Goal: Check status: Check status

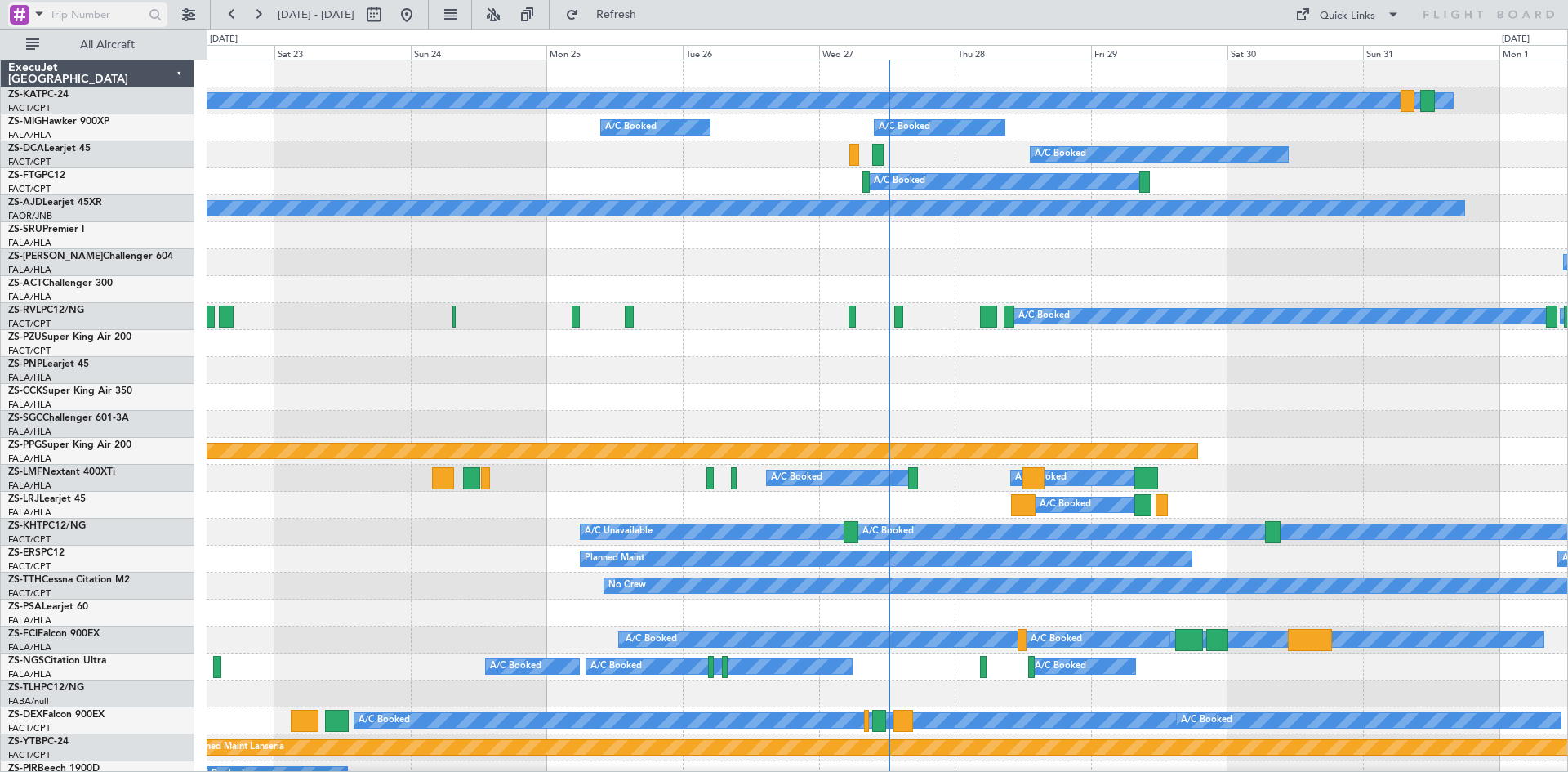
click at [102, 15] on input "text" at bounding box center [97, 15] width 94 height 25
click at [39, 12] on span at bounding box center [38, 14] width 19 height 20
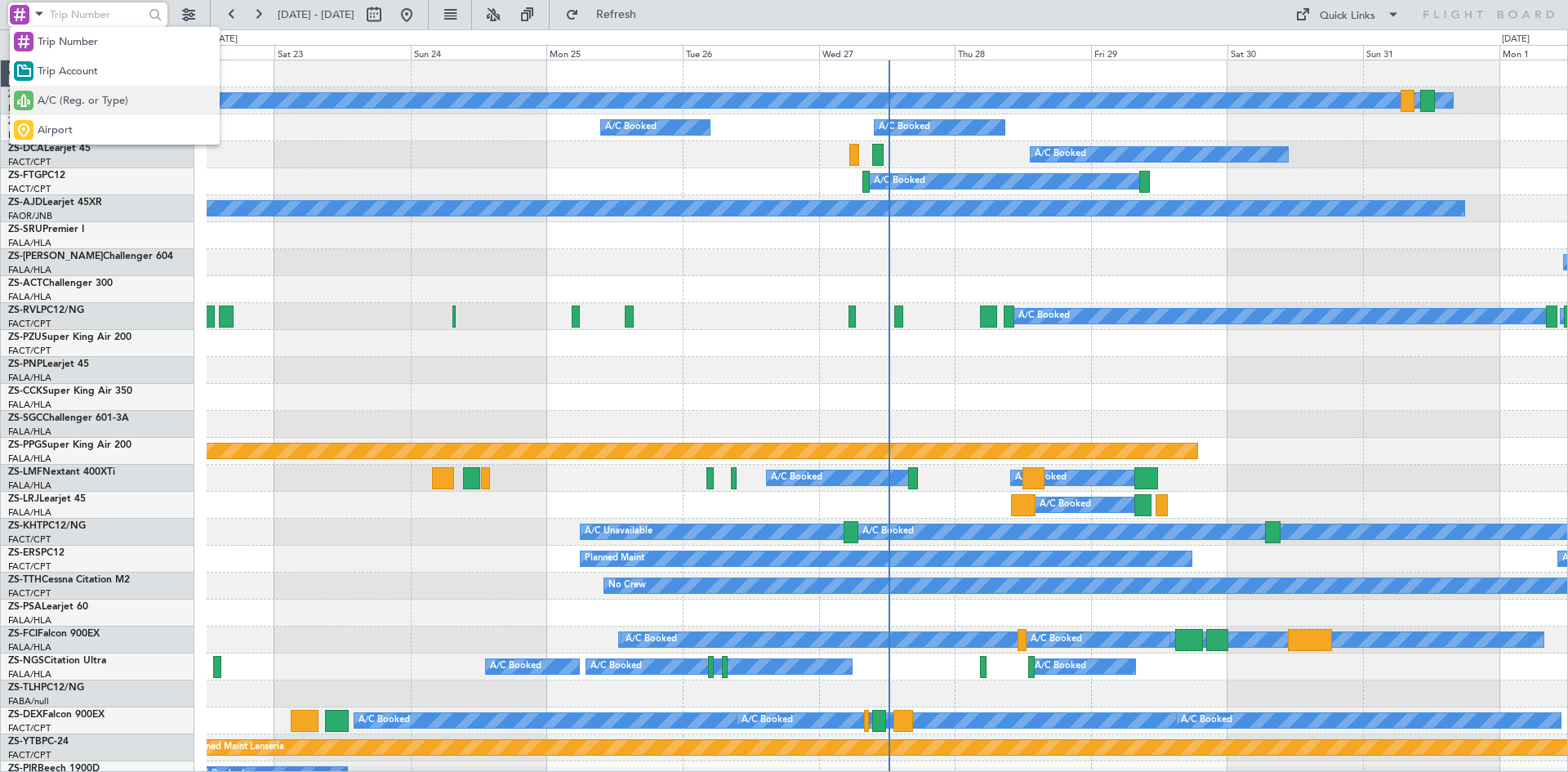
click at [46, 93] on div "A/C (Reg. or Type)" at bounding box center [115, 100] width 210 height 29
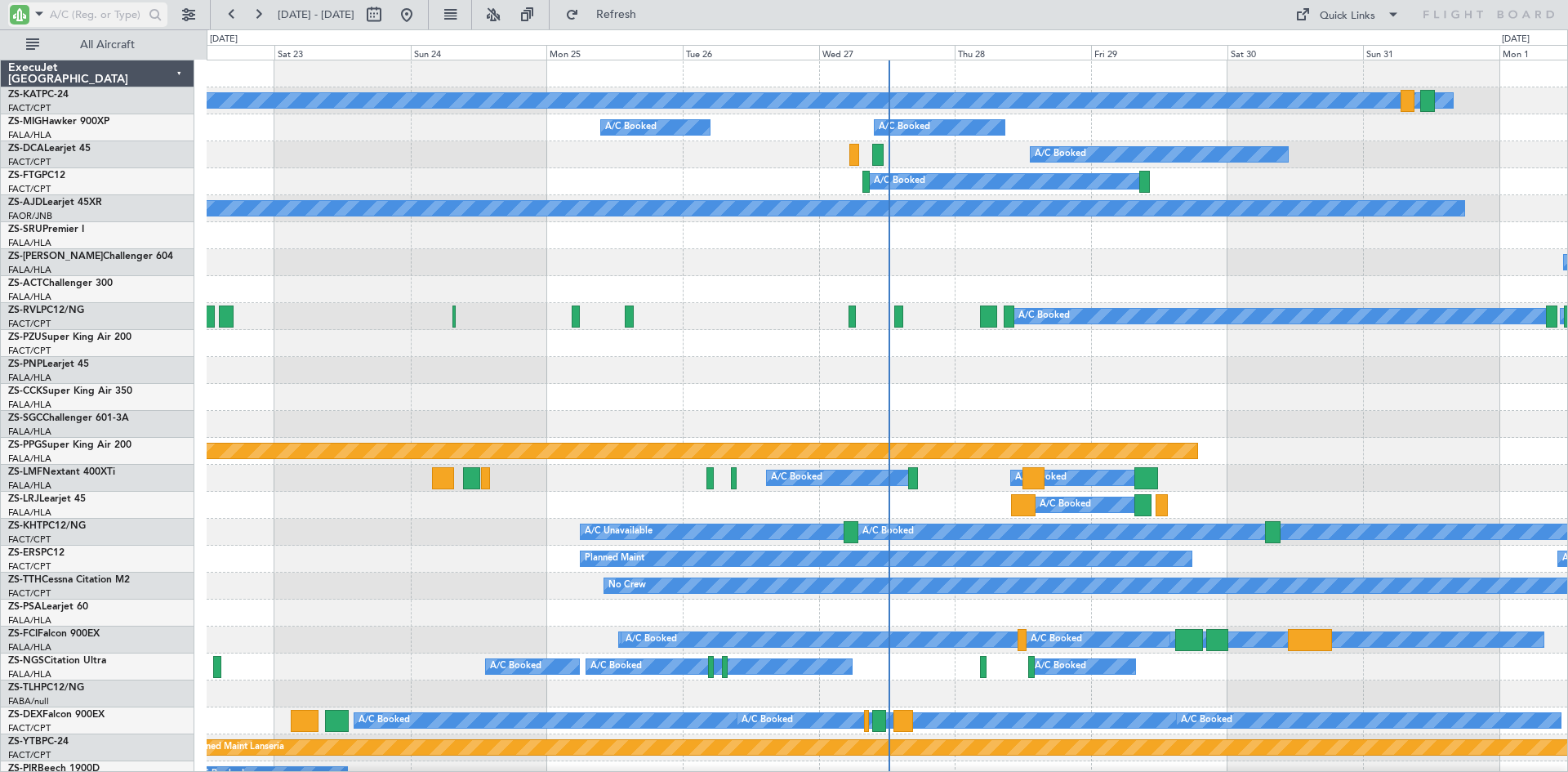
drag, startPoint x: 69, startPoint y: 9, endPoint x: 70, endPoint y: 17, distance: 8.1
click at [70, 10] on input "text" at bounding box center [97, 15] width 94 height 25
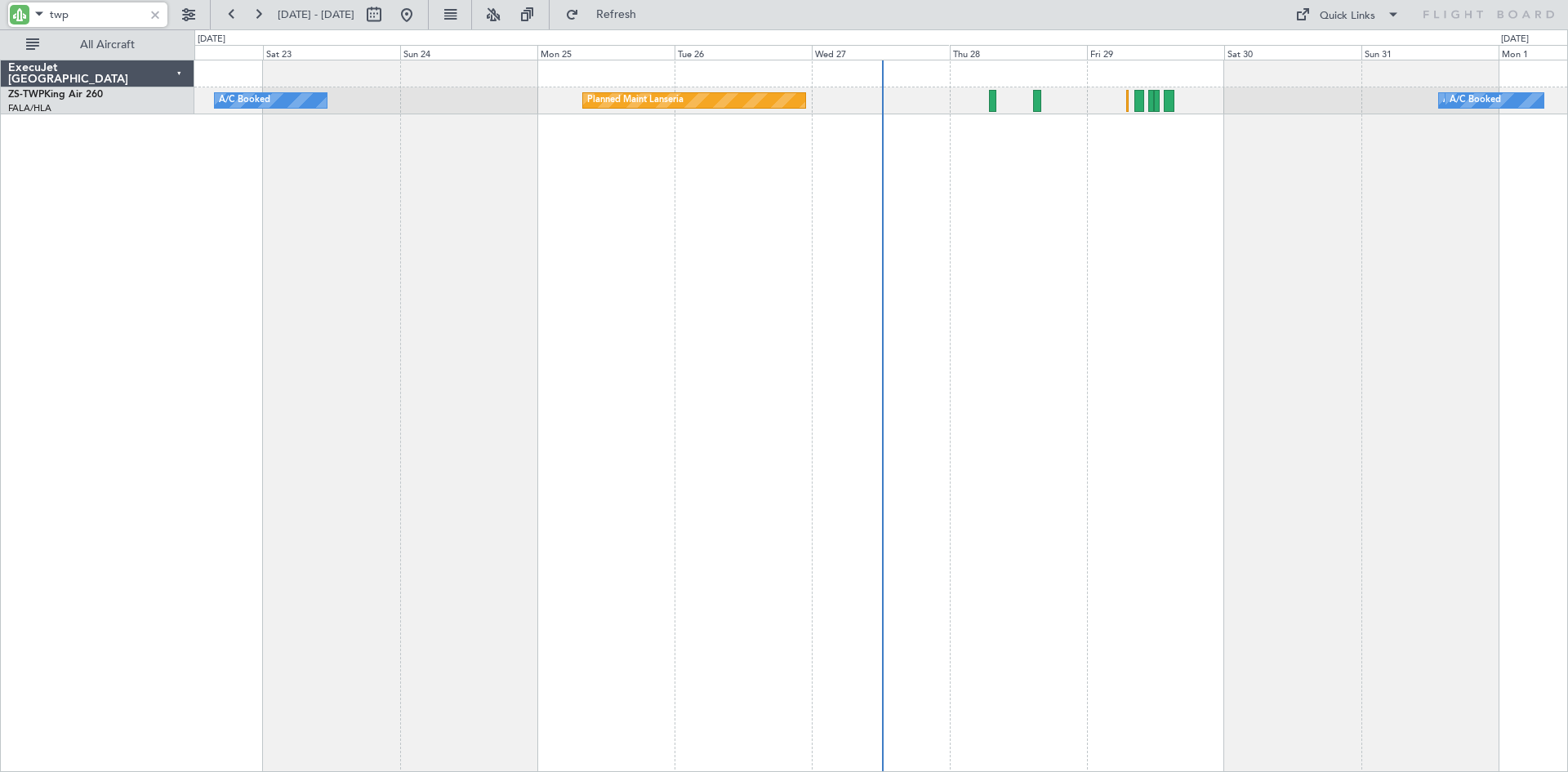
click at [973, 256] on div "A/C Booked Planned Maint Lanseria A/C Booked A/C Booked A/C Booked A/C Booked A…" at bounding box center [881, 416] width 1373 height 713
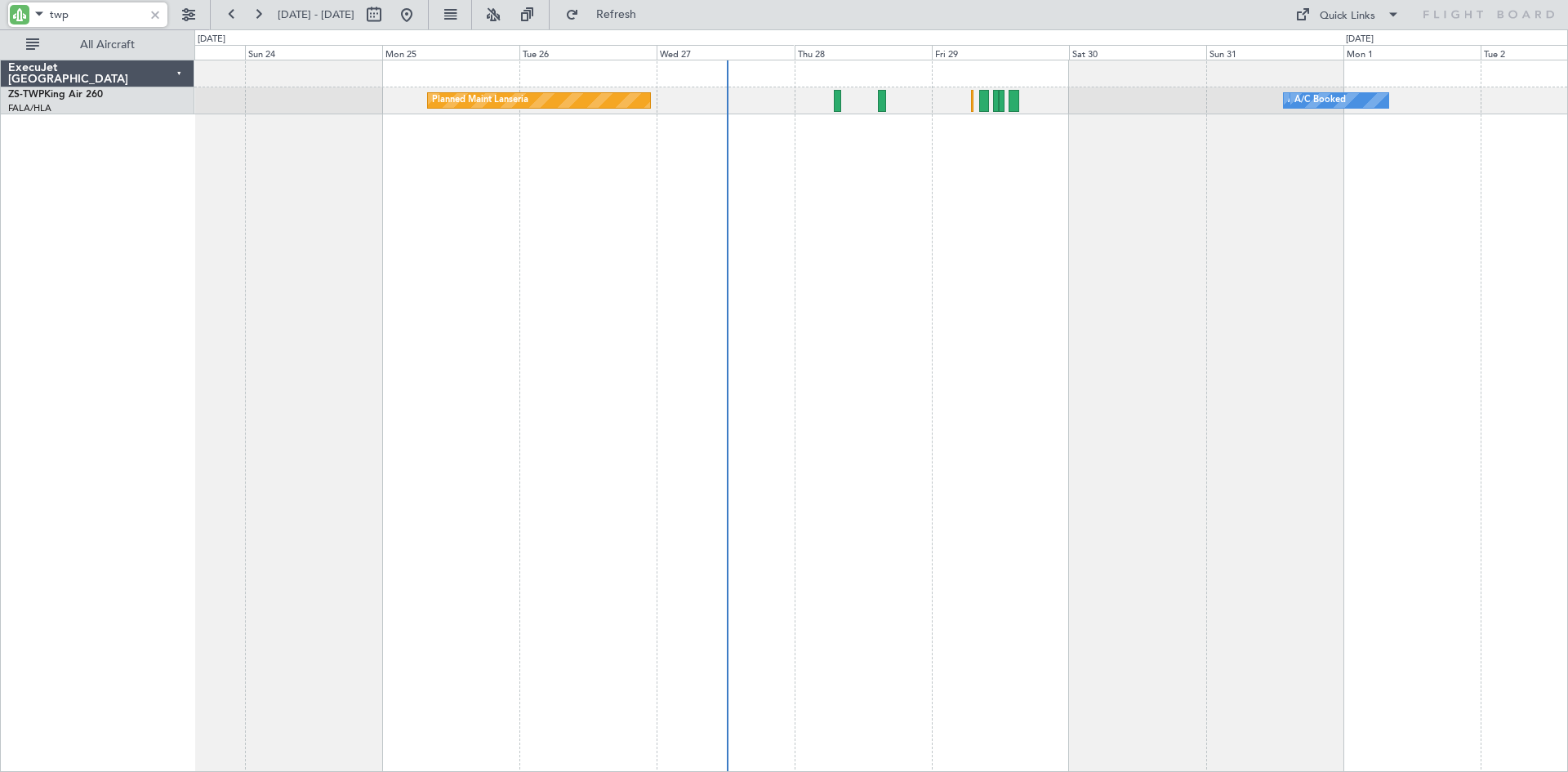
type input "twp"
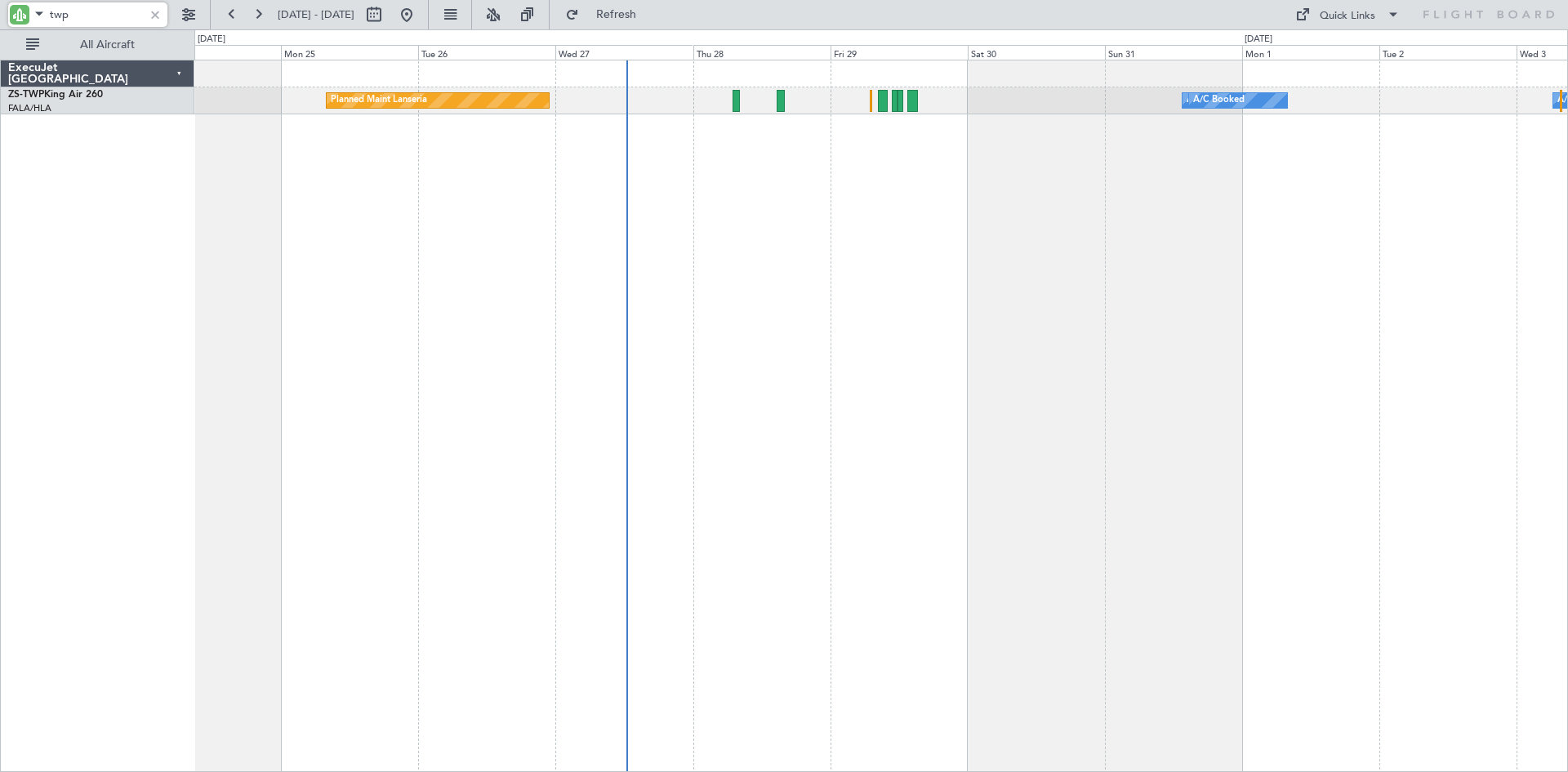
click at [994, 130] on div "Planned Maint Lanseria A/C Booked A/C Booked A/C Booked A/C Booked A/C Booked A…" at bounding box center [881, 416] width 1373 height 713
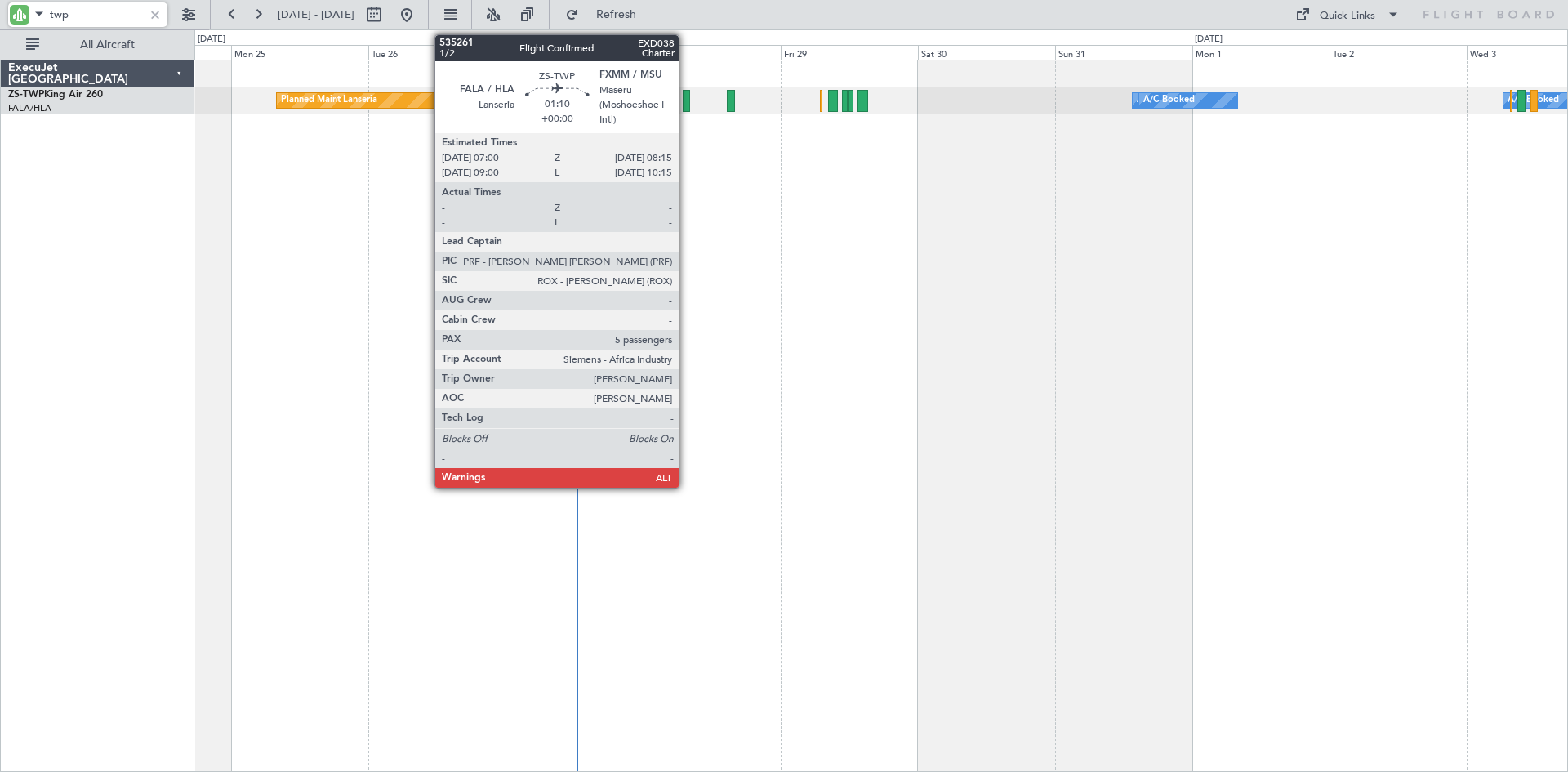
click at [686, 94] on div at bounding box center [687, 100] width 7 height 22
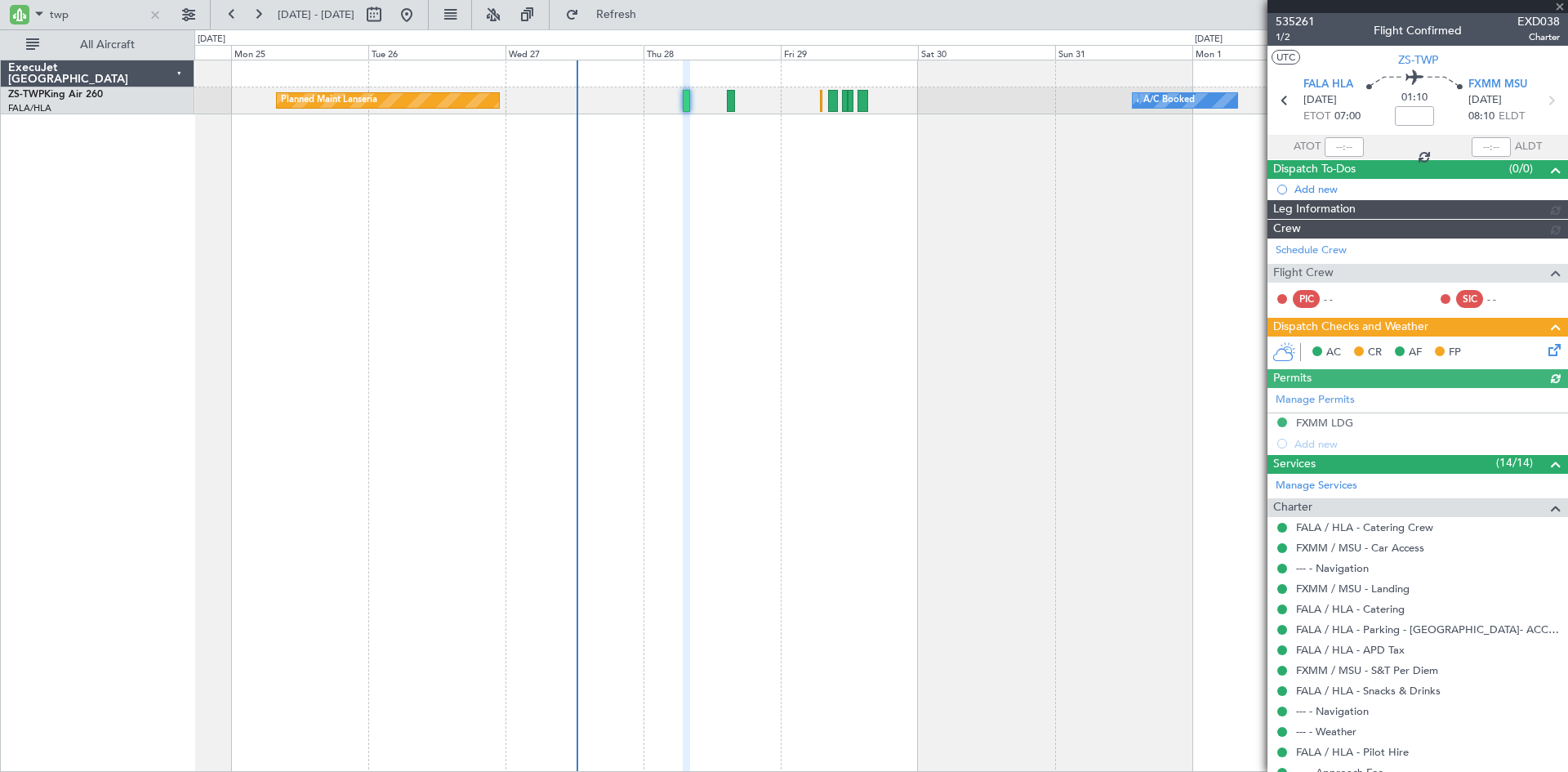
click at [1562, 5] on div at bounding box center [1417, 6] width 300 height 13
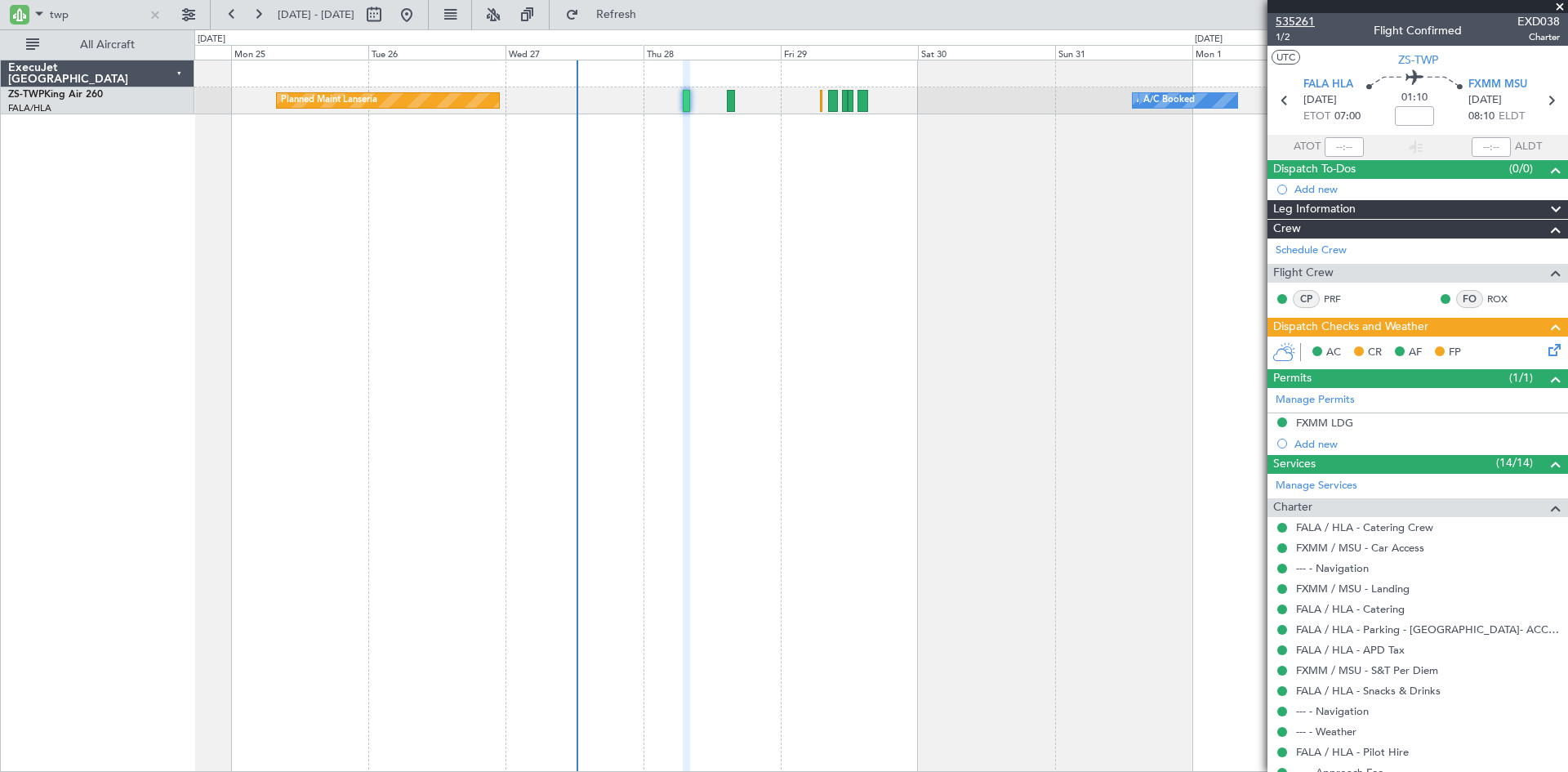
click at [1289, 23] on span "535261" at bounding box center [1295, 21] width 39 height 17
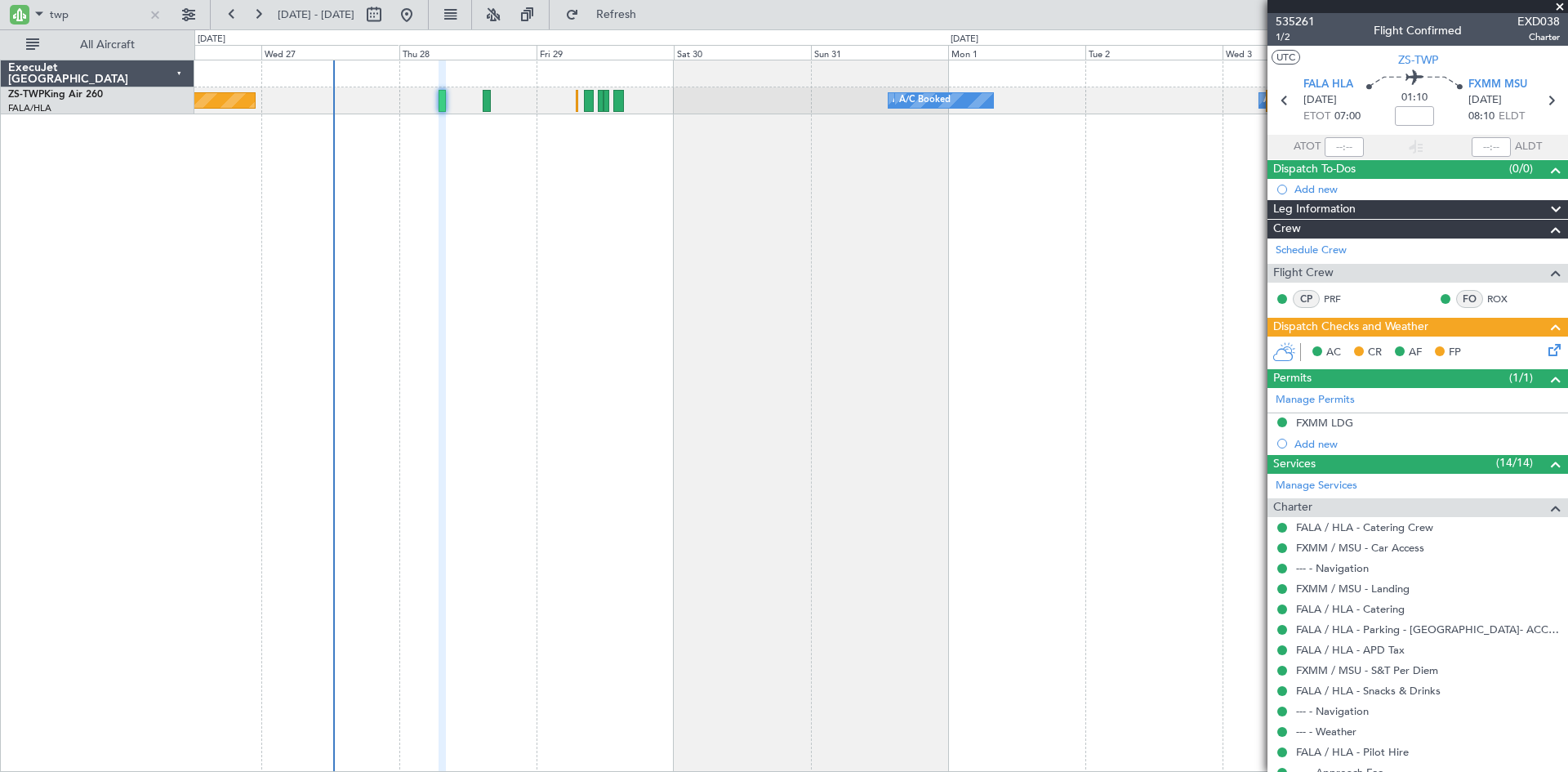
click at [626, 208] on div "Planned Maint Lanseria A/C Booked A/C Booked A/C Booked A/C Booked" at bounding box center [881, 416] width 1373 height 713
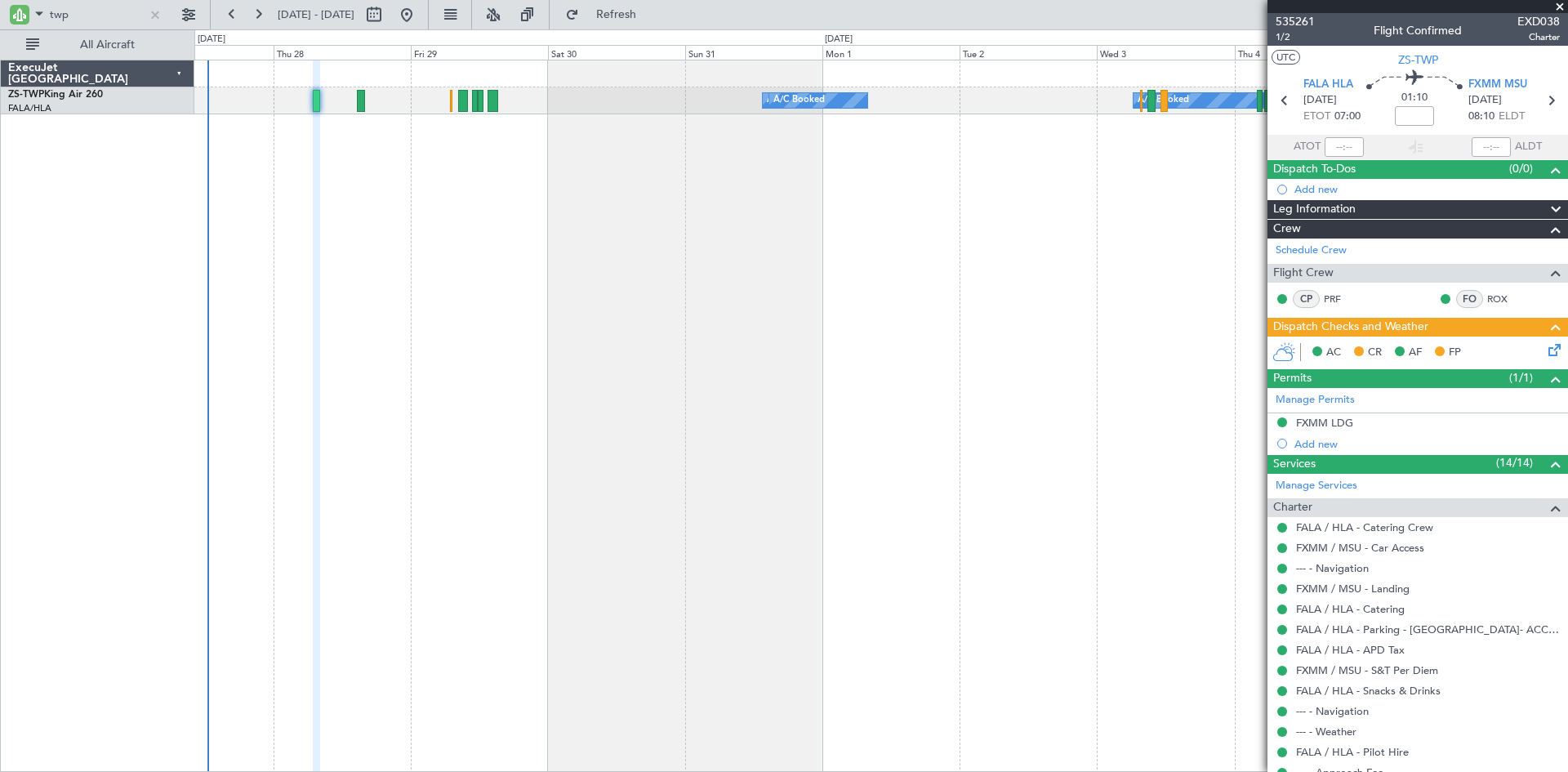
click at [713, 102] on div "A/C Booked A/C Booked A/C Booked A/C Booked Planned Maint Lanseria" at bounding box center [881, 101] width 1373 height 27
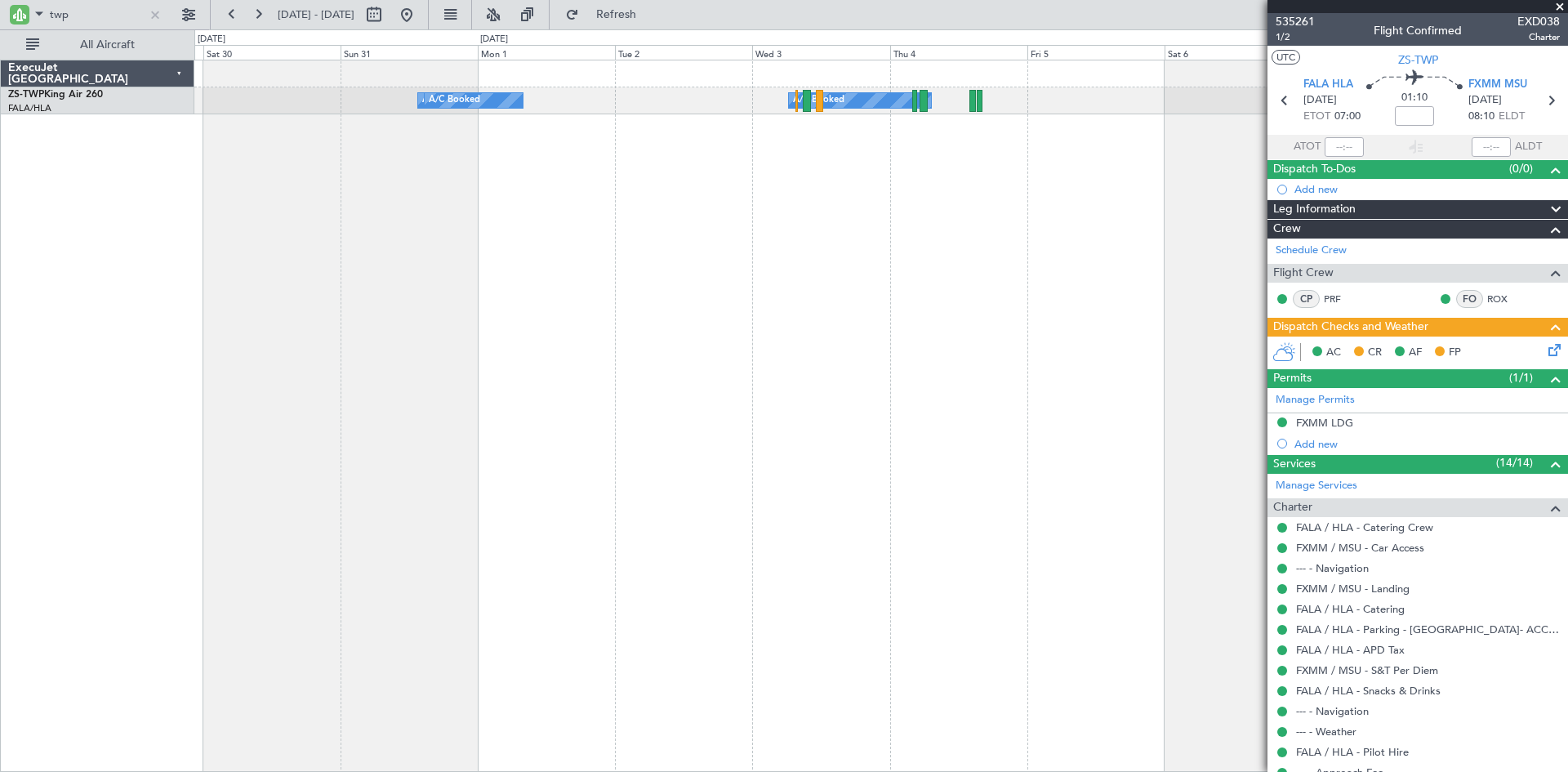
click at [453, 323] on div "A/C Booked A/C Booked A/C Booked A/C Booked A/C Booked" at bounding box center [881, 416] width 1373 height 713
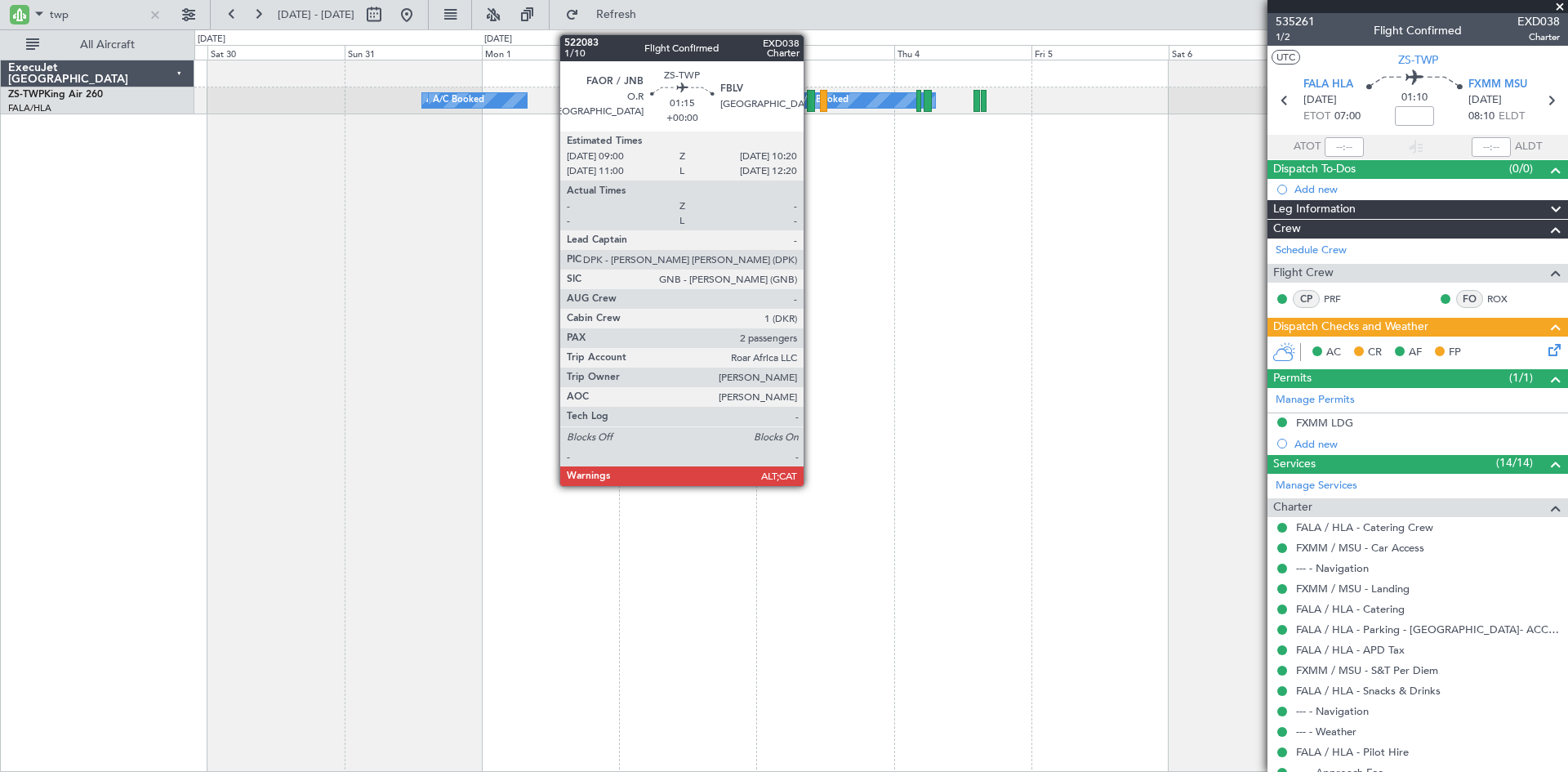
click at [811, 100] on div at bounding box center [811, 100] width 8 height 22
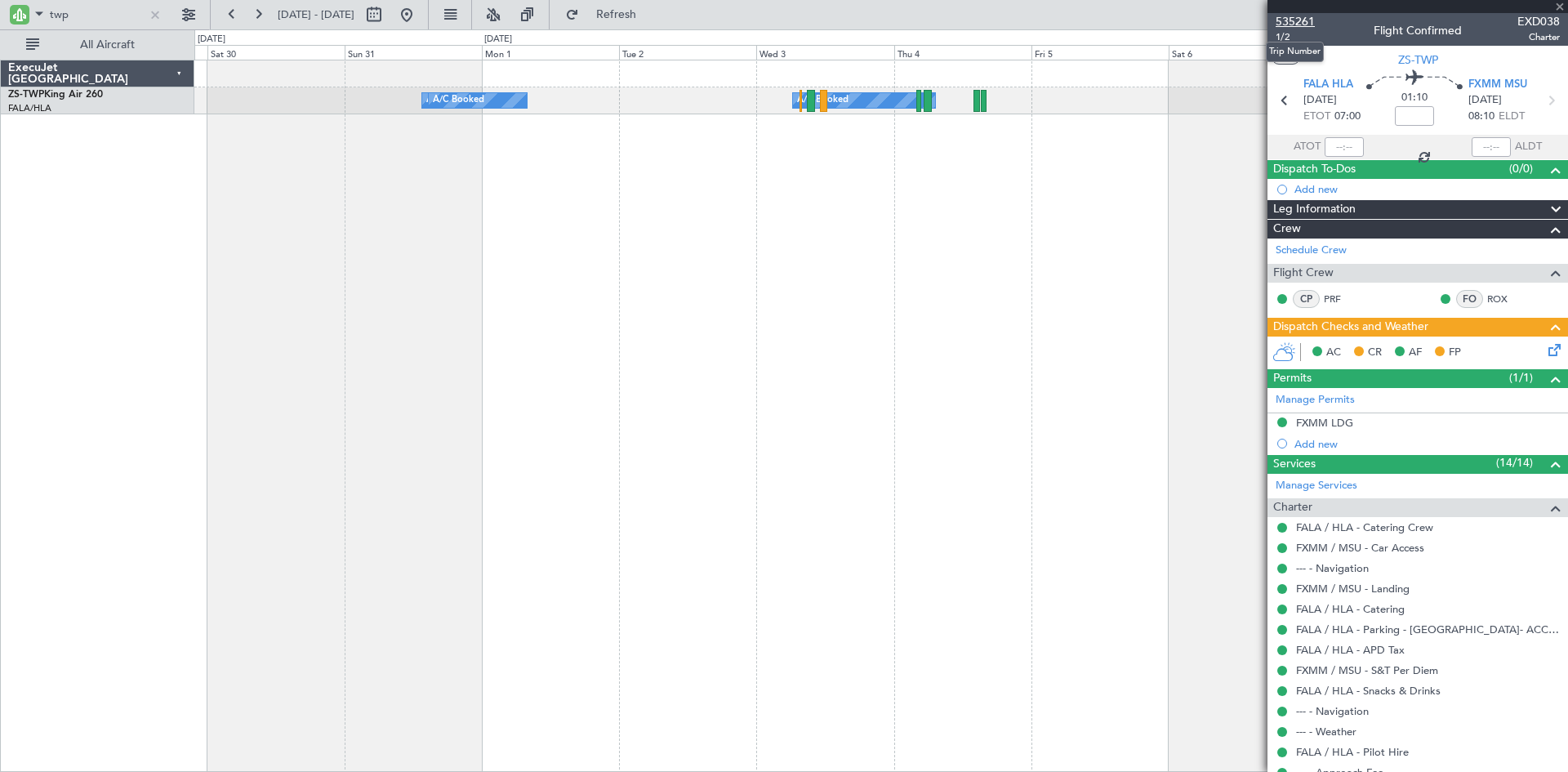
click at [1299, 20] on span "535261" at bounding box center [1295, 21] width 39 height 17
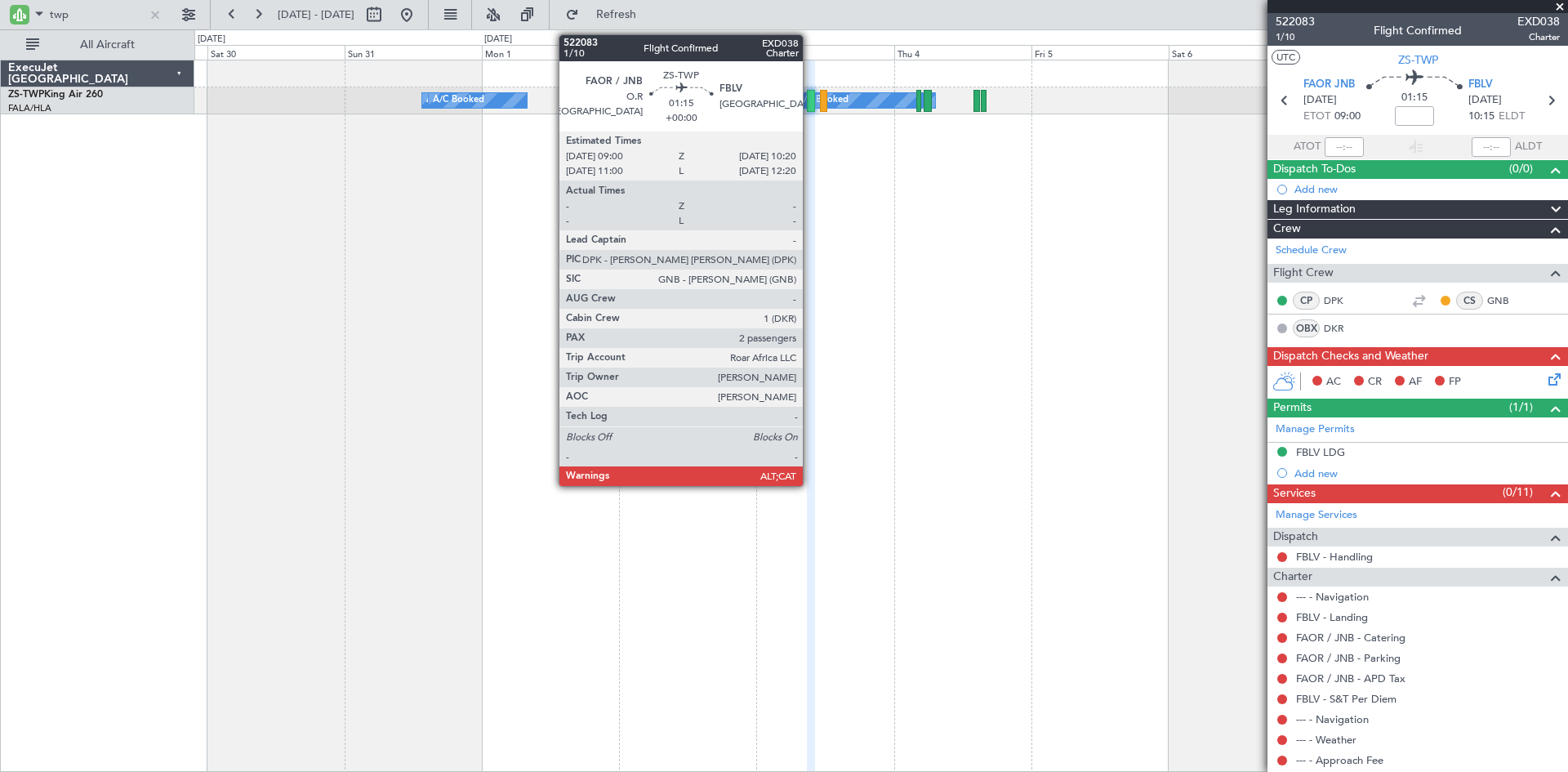
click at [810, 102] on div at bounding box center [811, 100] width 8 height 22
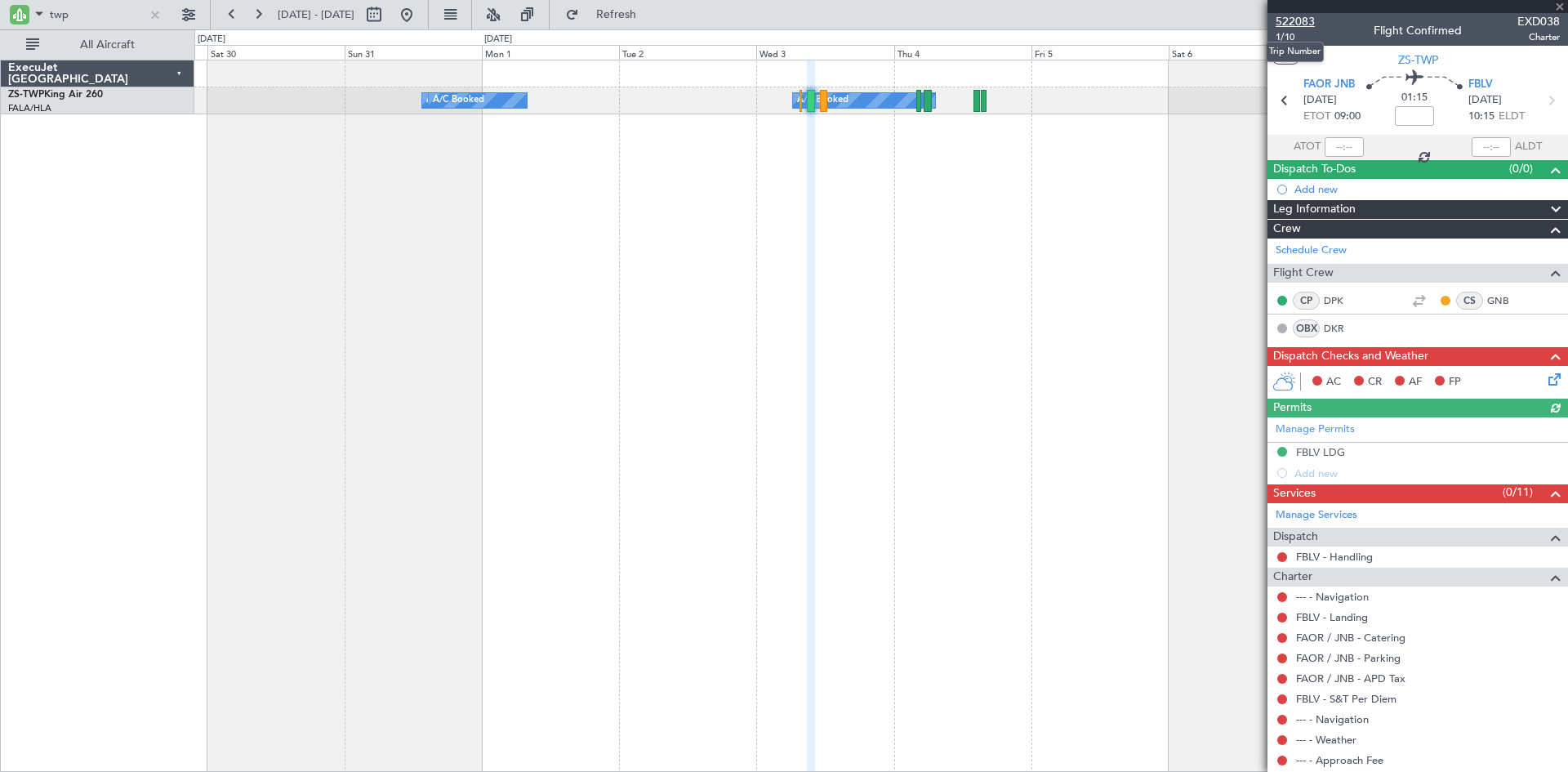
click at [1297, 19] on span "522083" at bounding box center [1295, 21] width 39 height 17
click at [863, 158] on div "A/C Booked A/C Booked A/C Booked A/C Booked A/C Booked" at bounding box center [881, 416] width 1373 height 713
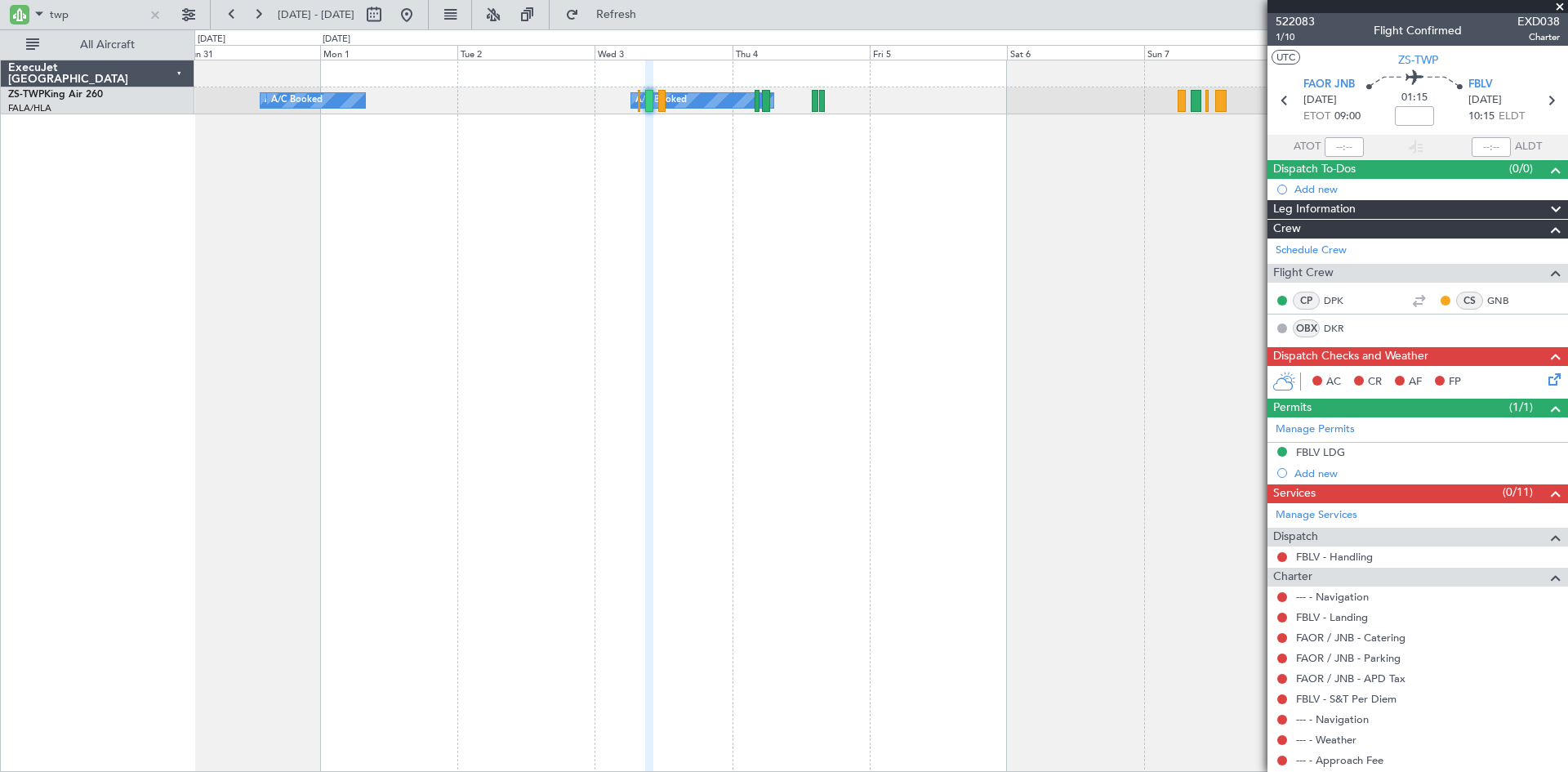
click at [933, 258] on div "A/C Booked A/C Booked A/C Booked A/C Booked A/C Booked A/C Booked" at bounding box center [881, 416] width 1373 height 713
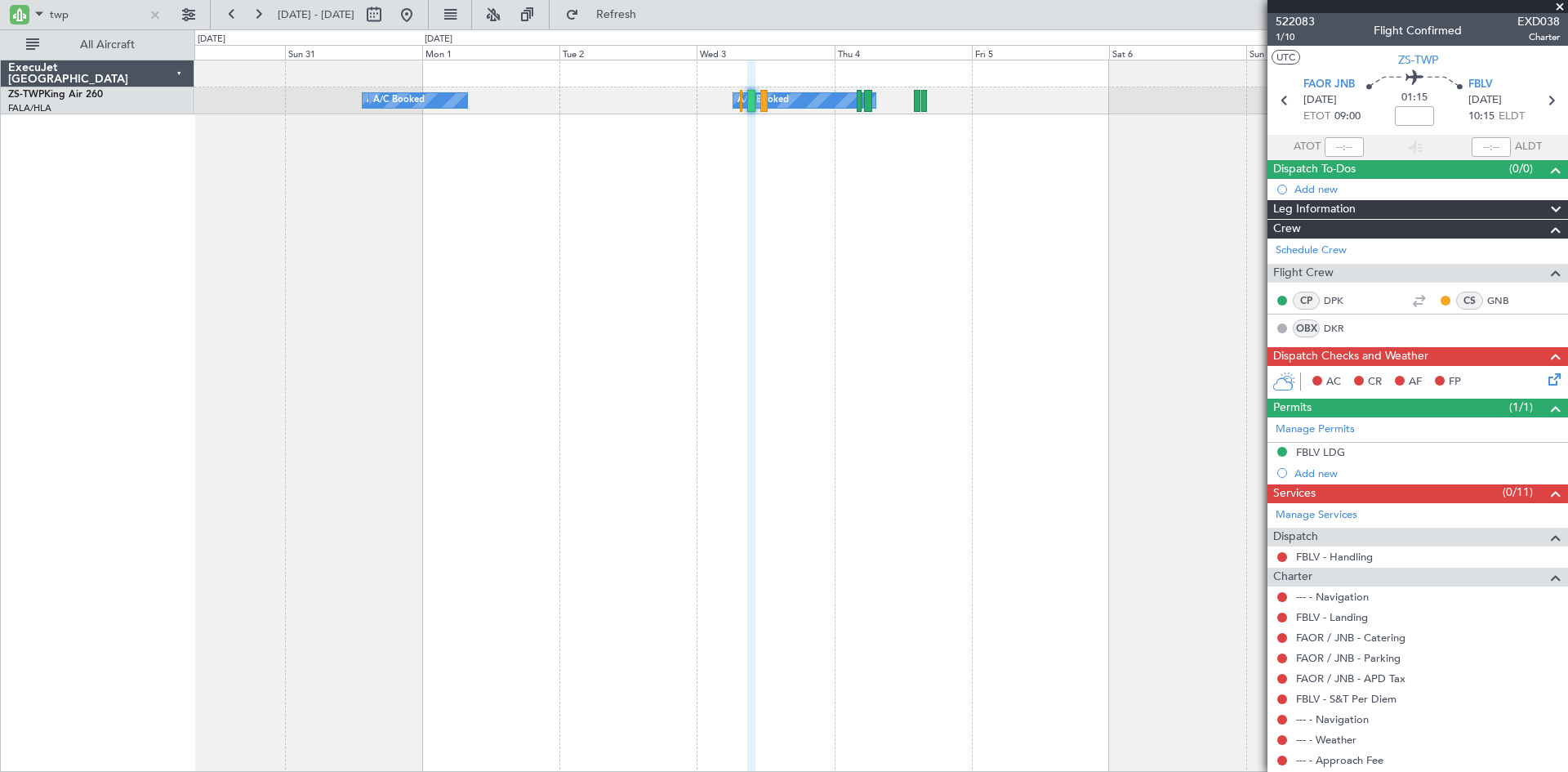
click at [695, 247] on div "A/C Booked A/C Booked A/C Booked A/C Booked A/C Booked" at bounding box center [881, 416] width 1373 height 713
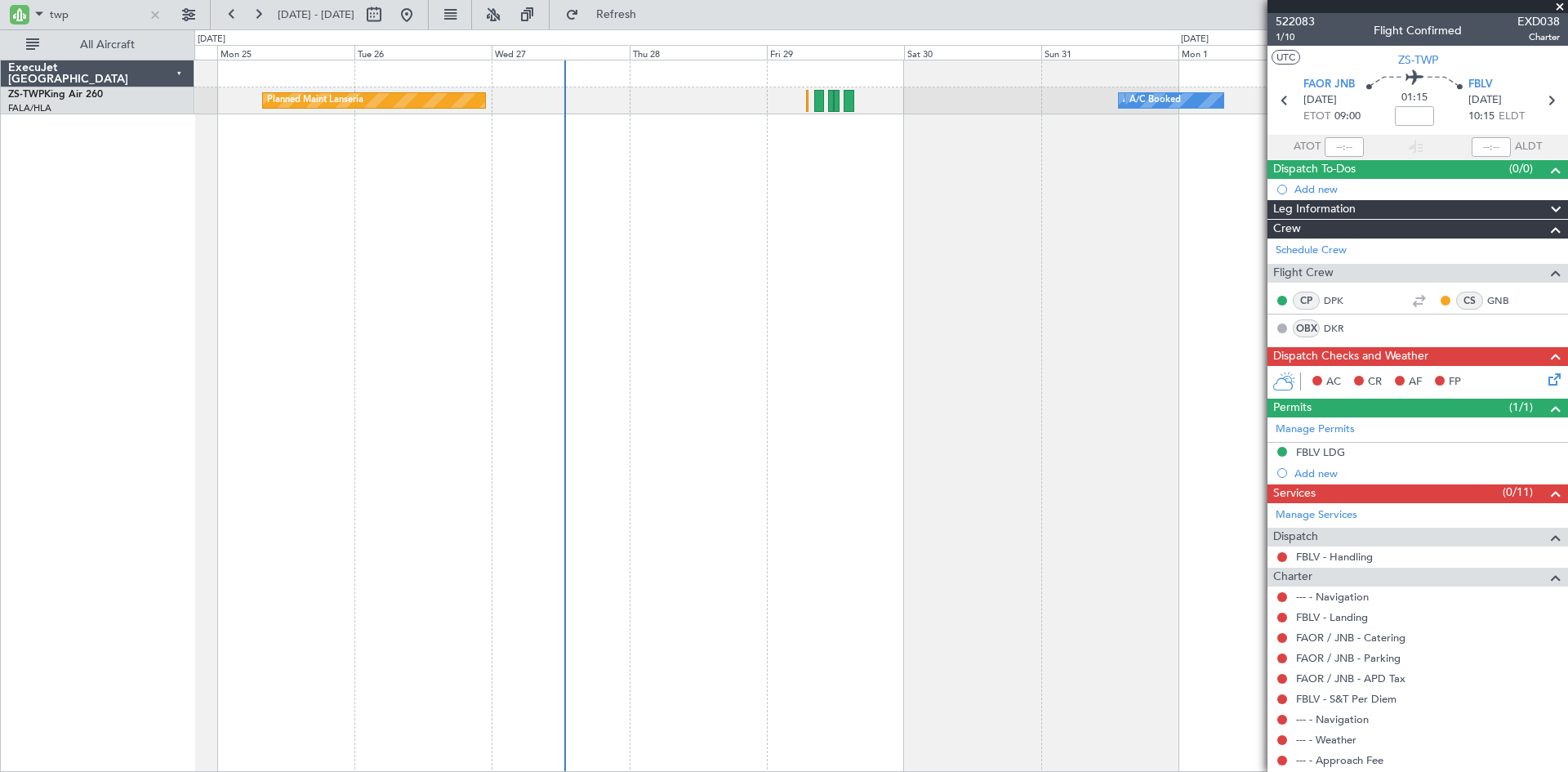
click at [1055, 206] on div "A/C Booked A/C Booked A/C Booked A/C Booked Planned Maint Lanseria A/C Booked" at bounding box center [881, 416] width 1373 height 713
click at [1558, 8] on span at bounding box center [1560, 7] width 16 height 15
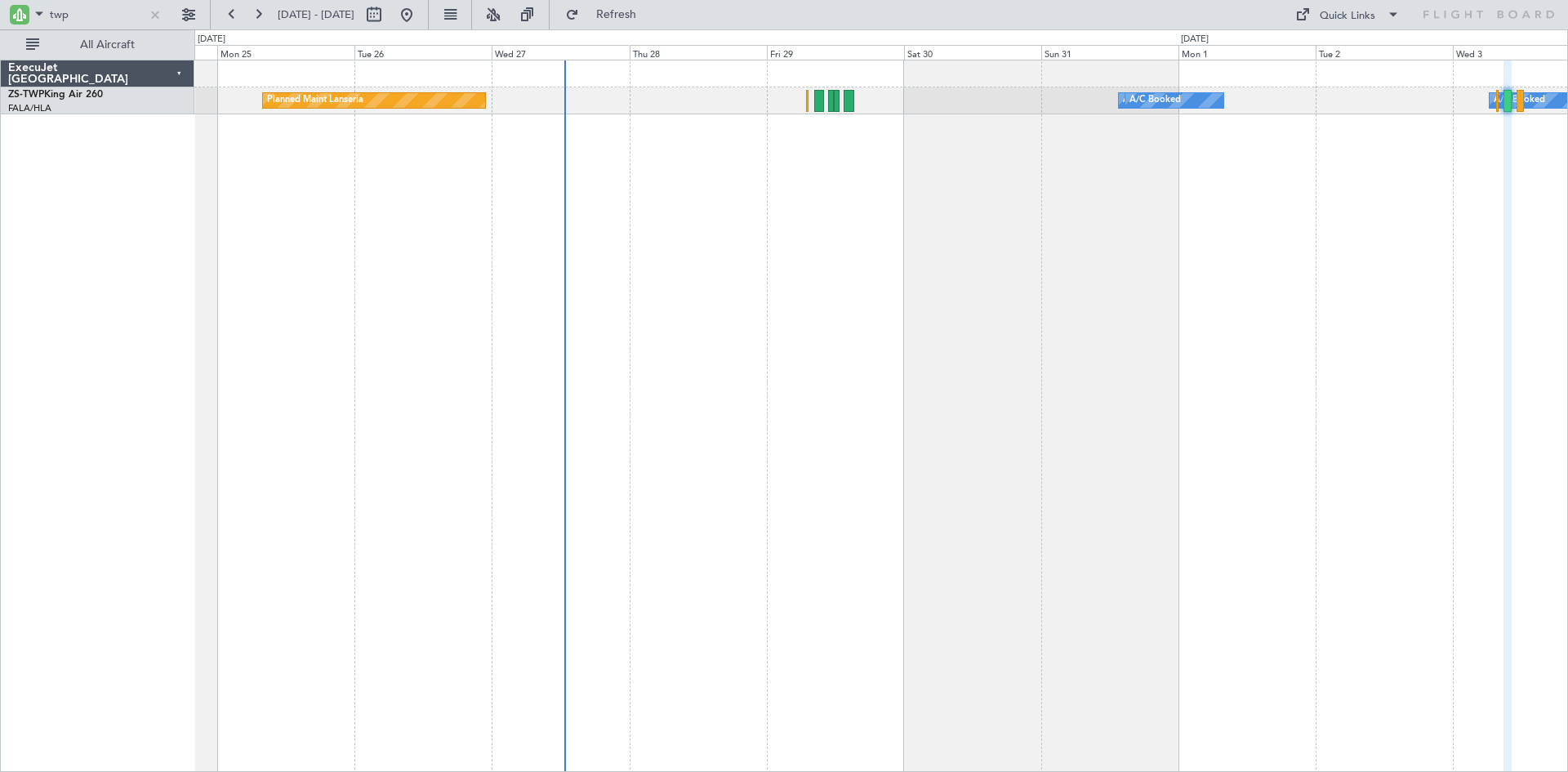
type input "0"
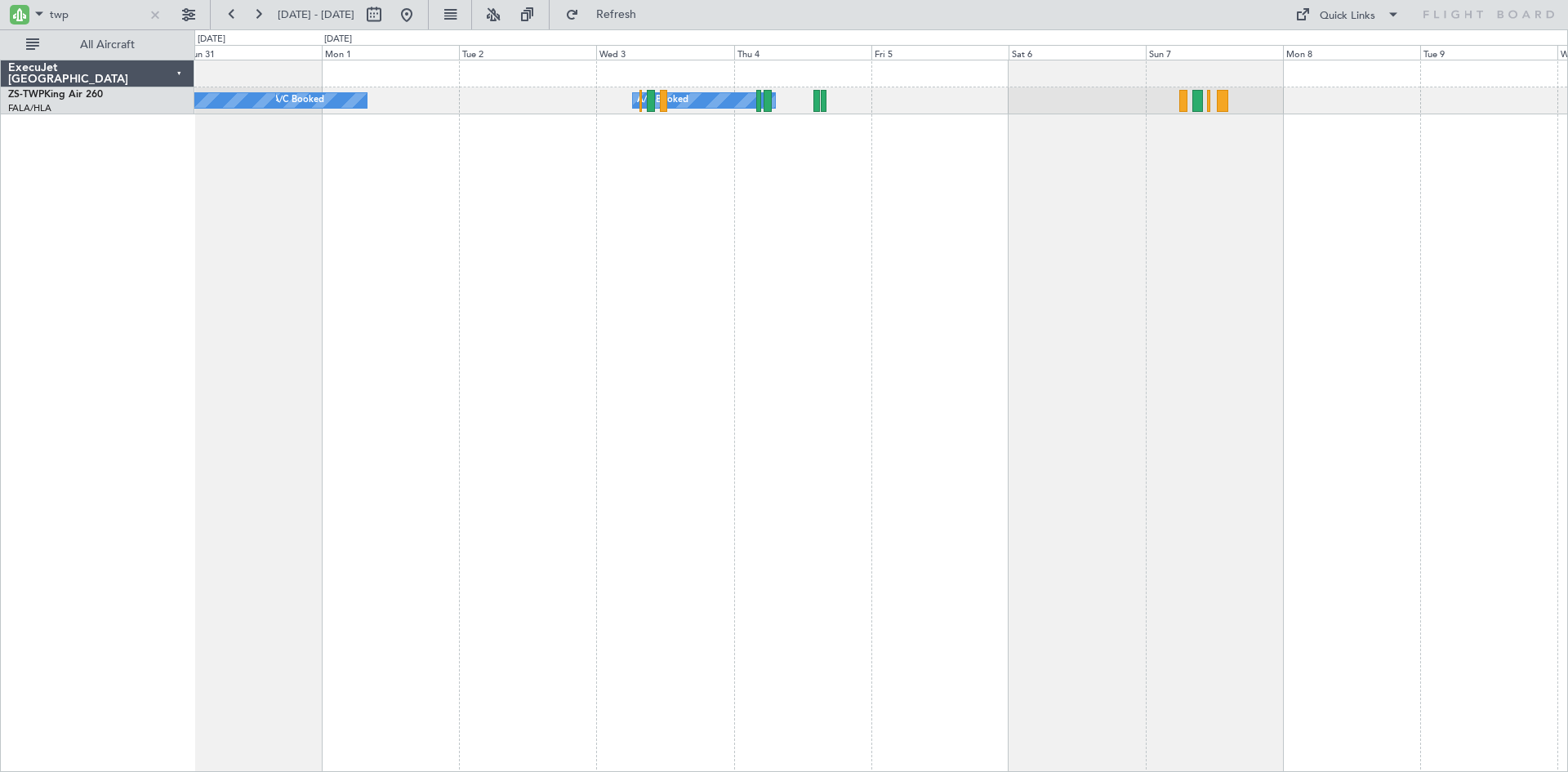
click at [507, 381] on div "A/C Booked A/C Booked A/C Booked A/C Booked A/C Unavailable A/C Booked A/C Book…" at bounding box center [881, 416] width 1373 height 713
